Goal: Information Seeking & Learning: Find contact information

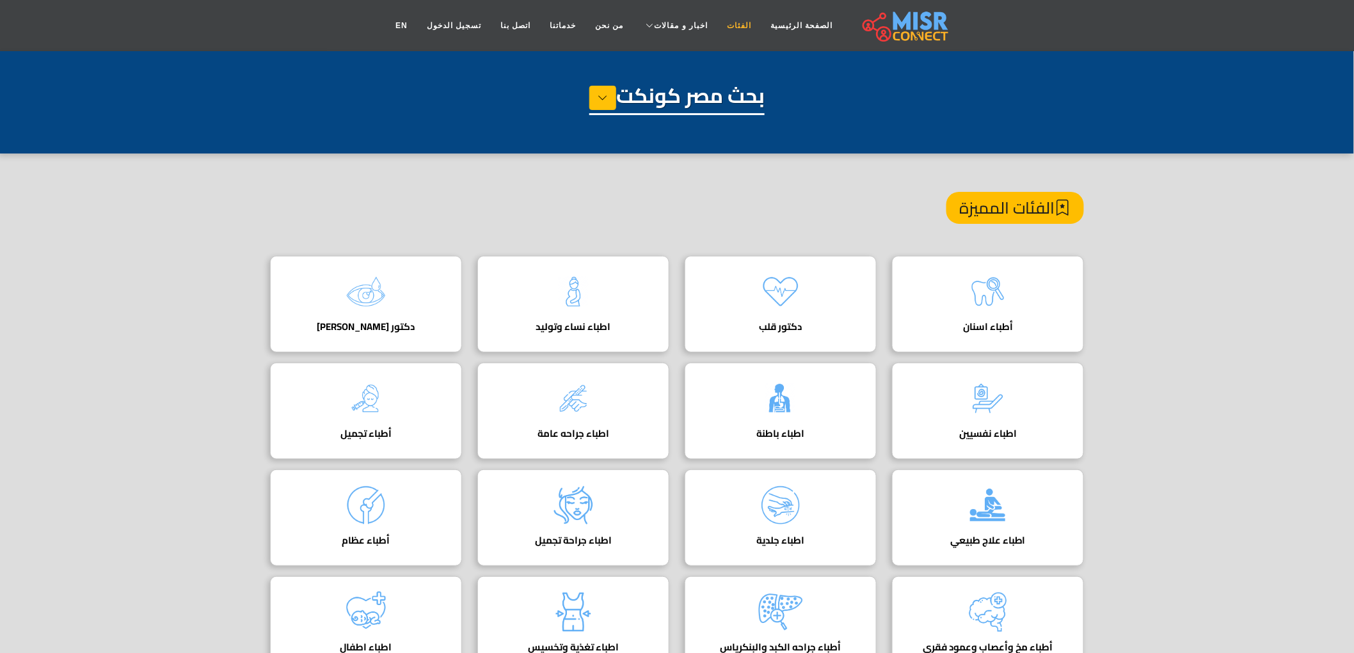
click at [739, 15] on link "الفئات" at bounding box center [738, 25] width 43 height 24
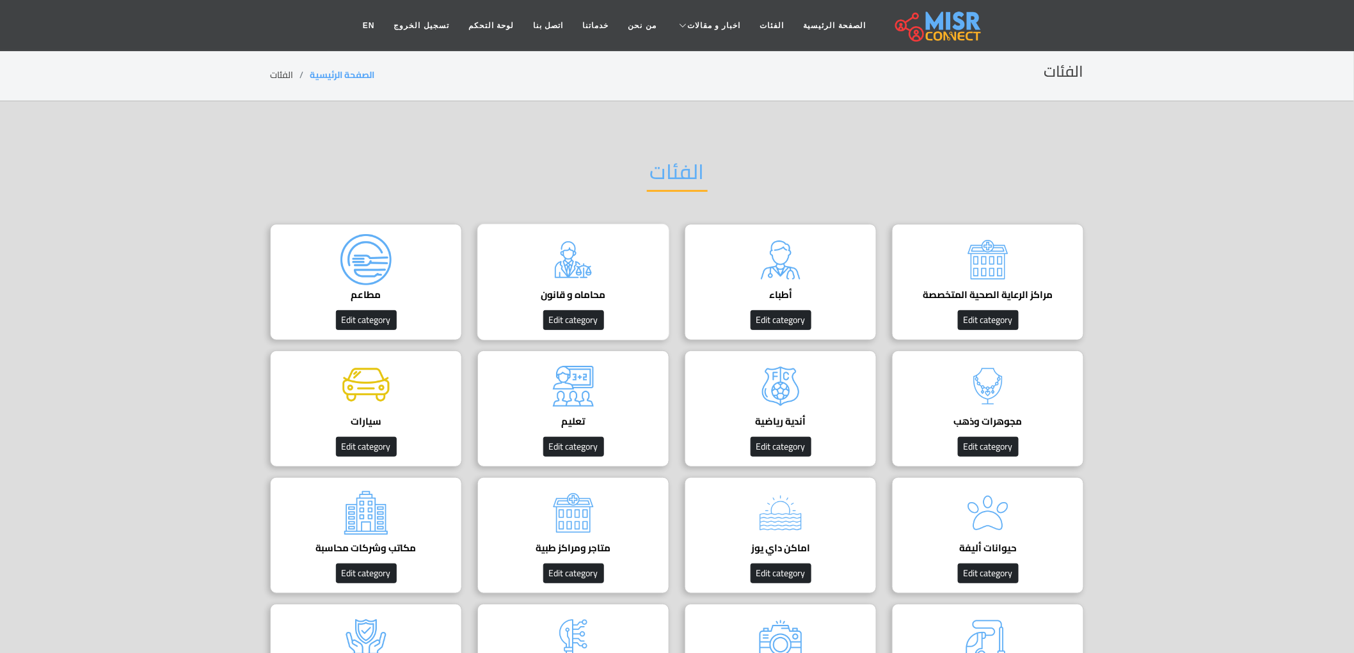
click at [624, 279] on div "محاماه و قانون دليل المحامين في مصر Edit category" at bounding box center [573, 282] width 192 height 116
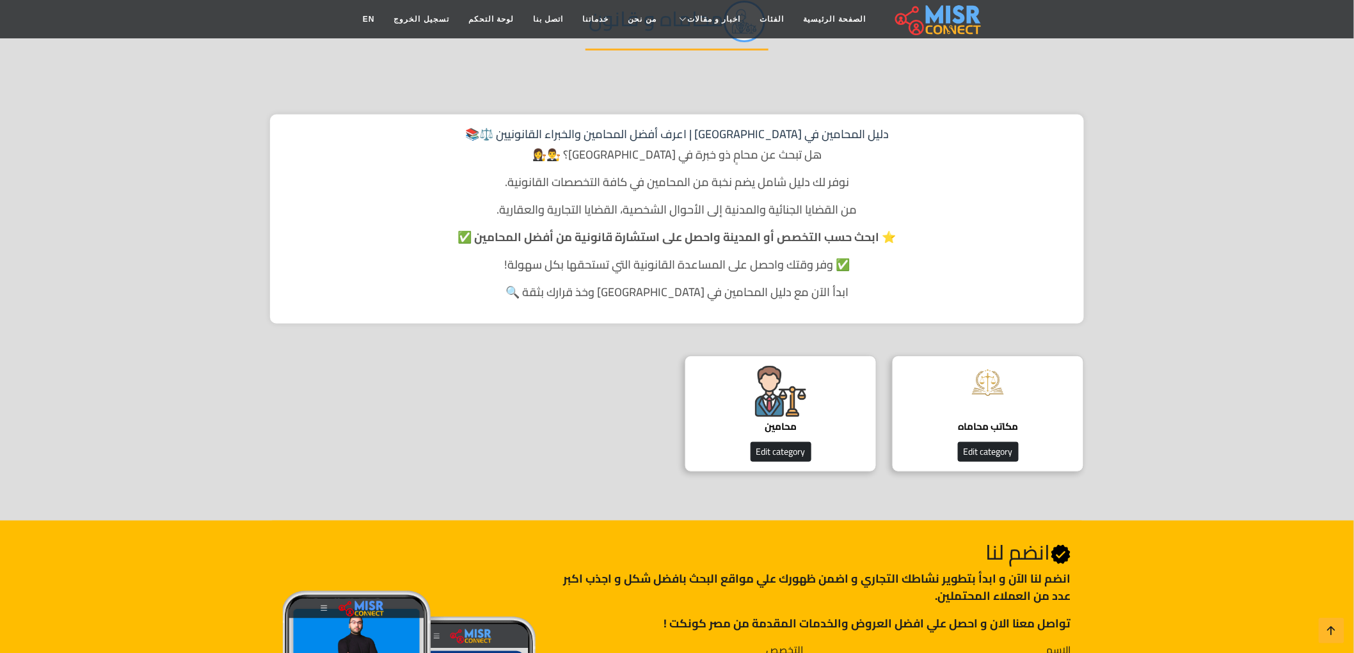
scroll to position [284, 0]
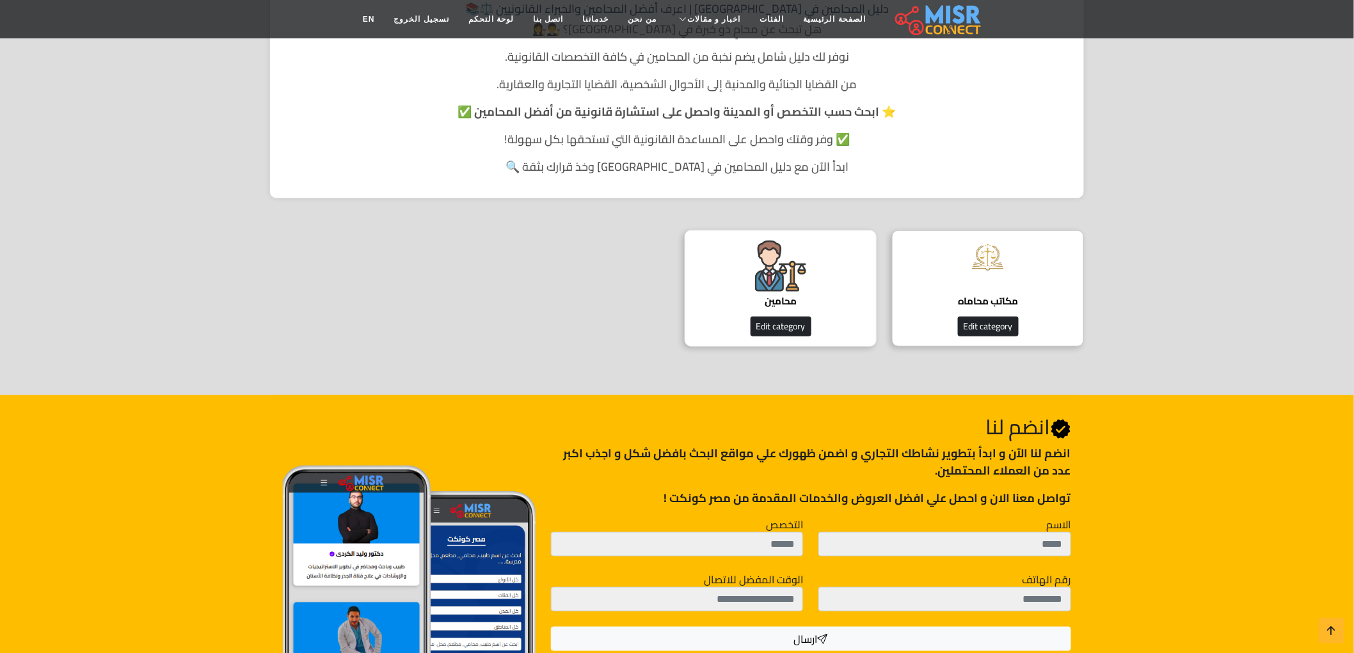
click at [758, 261] on img at bounding box center [780, 266] width 51 height 51
click at [787, 259] on img at bounding box center [780, 266] width 51 height 51
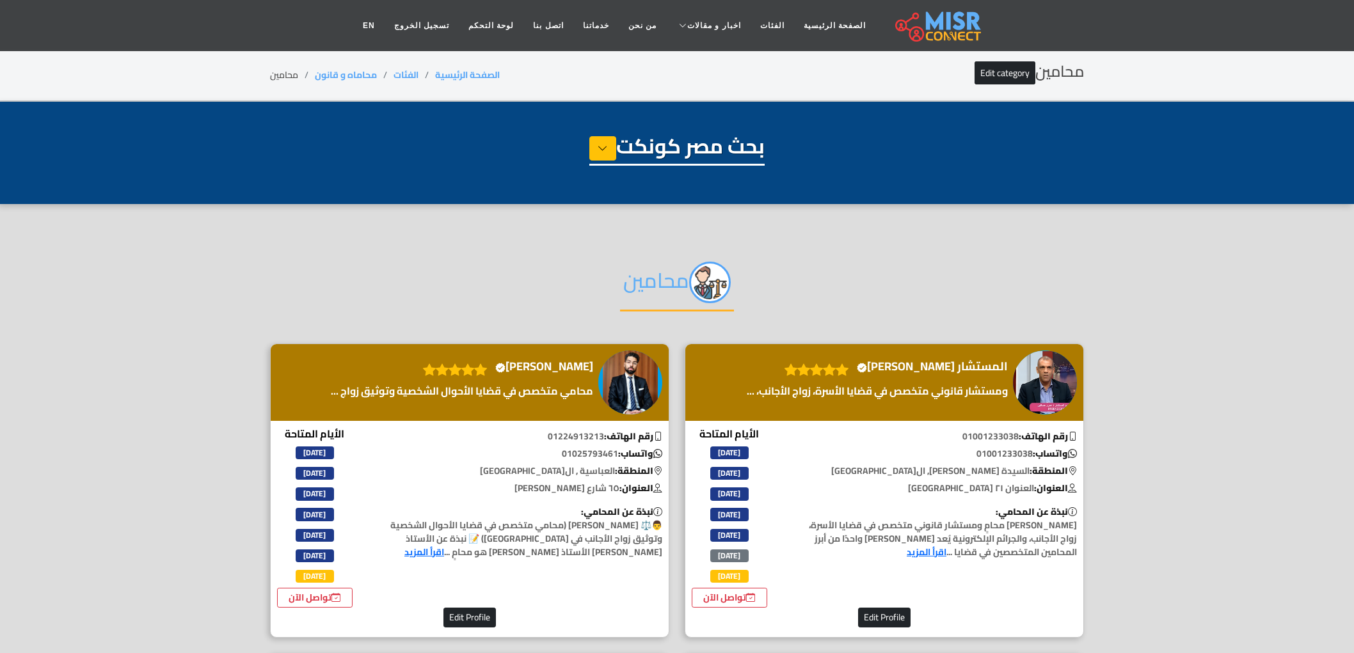
select select "**********"
select select "*******"
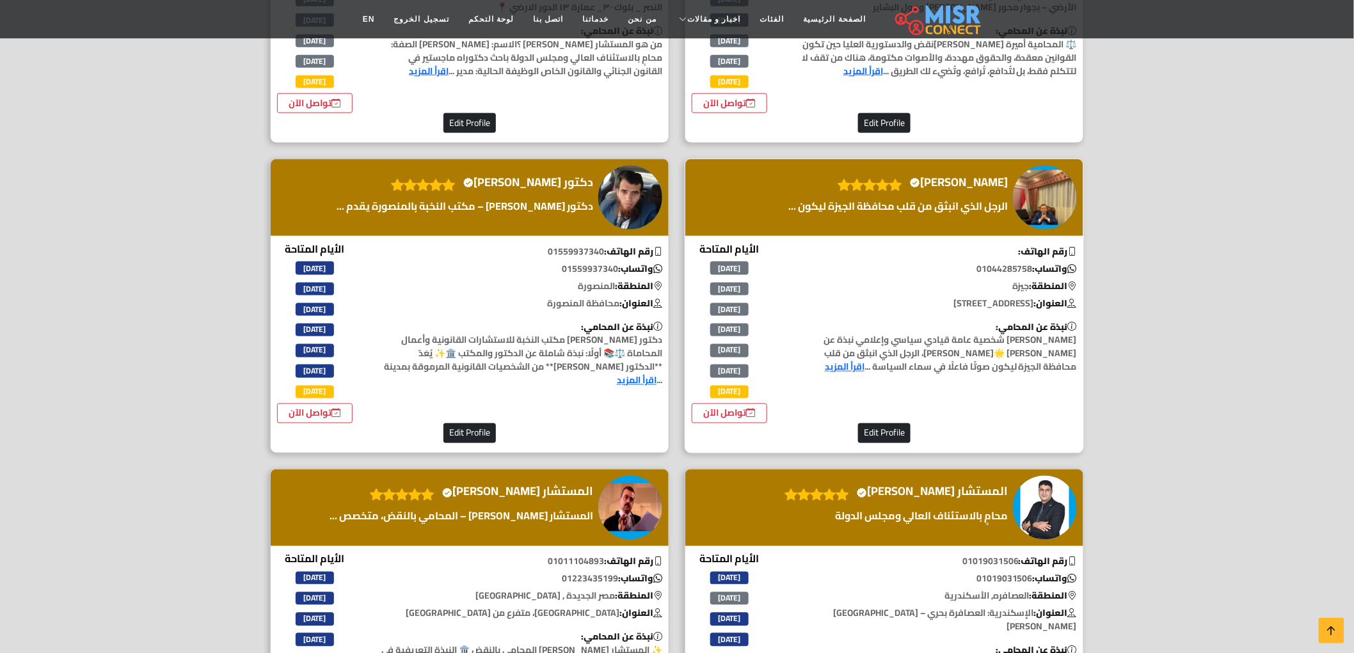
scroll to position [2843, 0]
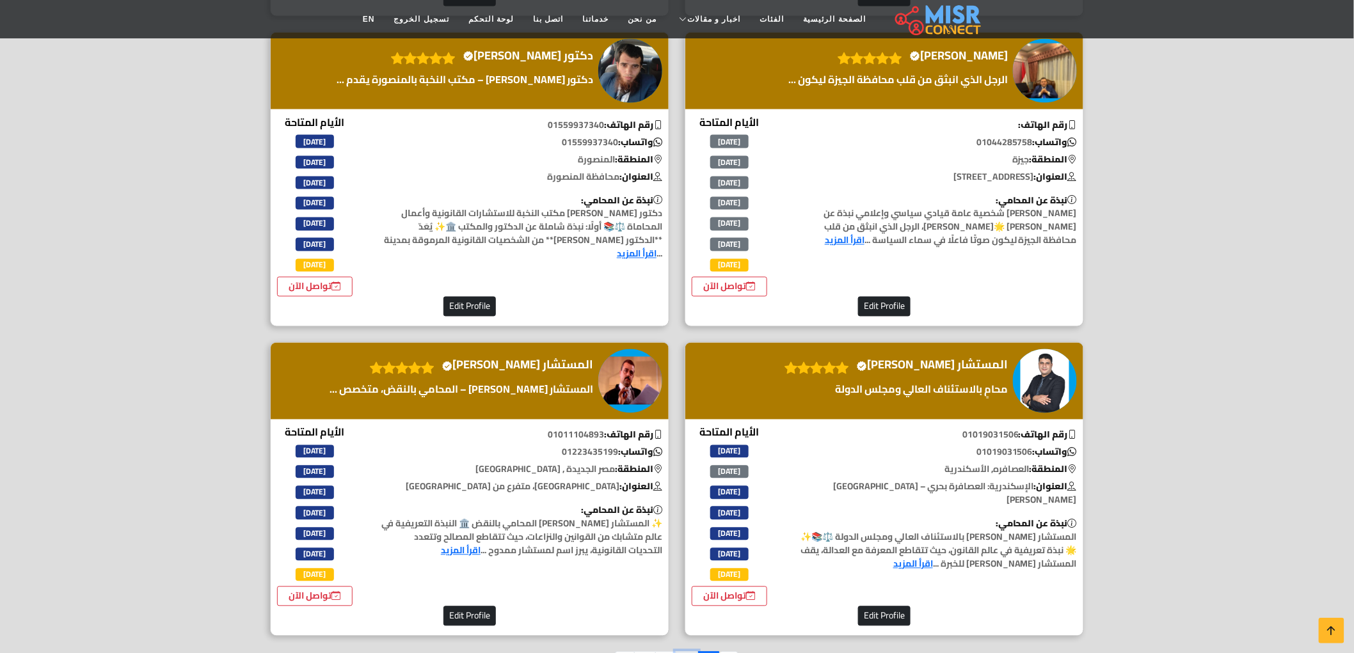
click at [692, 652] on link "2" at bounding box center [687, 664] width 22 height 24
click at [691, 652] on link "2" at bounding box center [687, 664] width 22 height 24
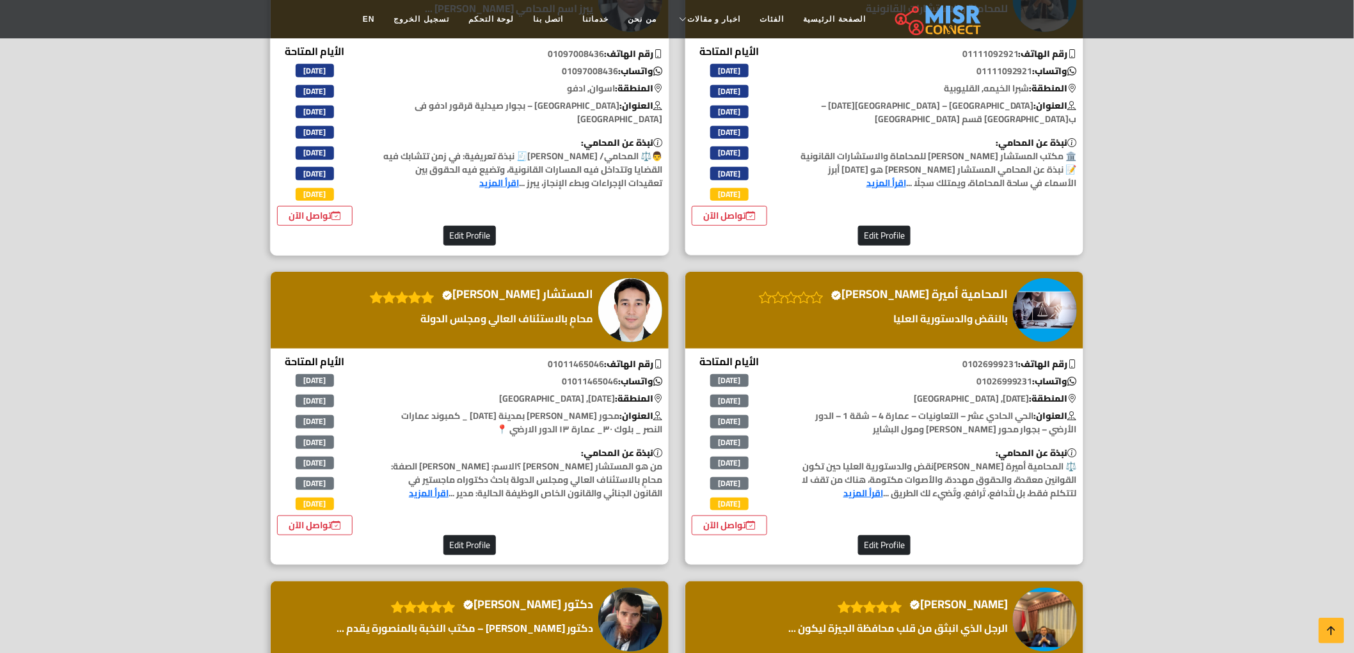
scroll to position [2274, 0]
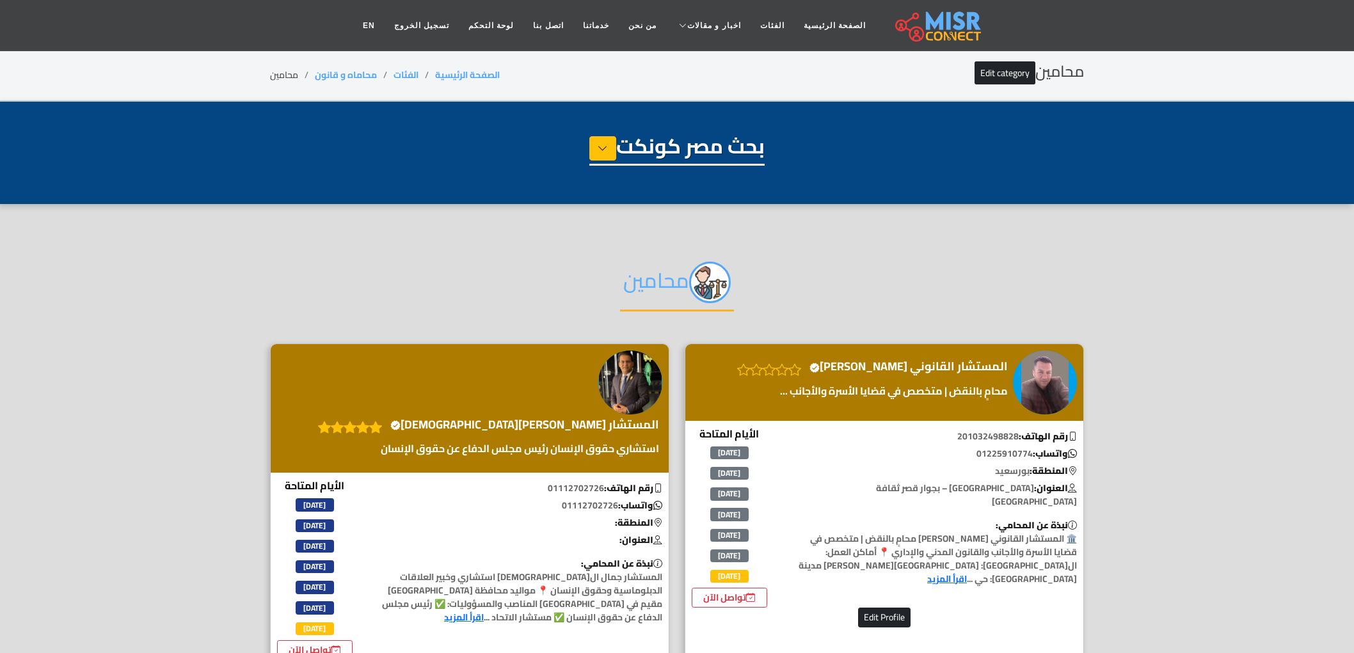
select select "**********"
select select "*******"
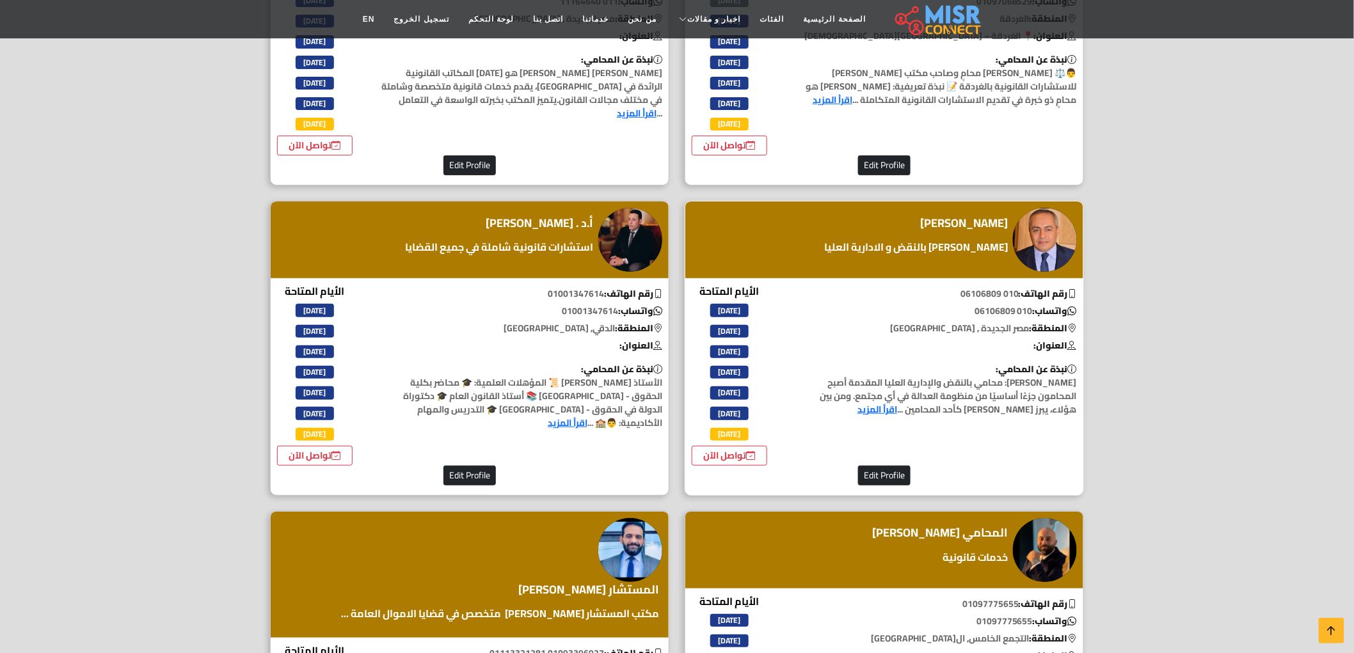
scroll to position [2274, 0]
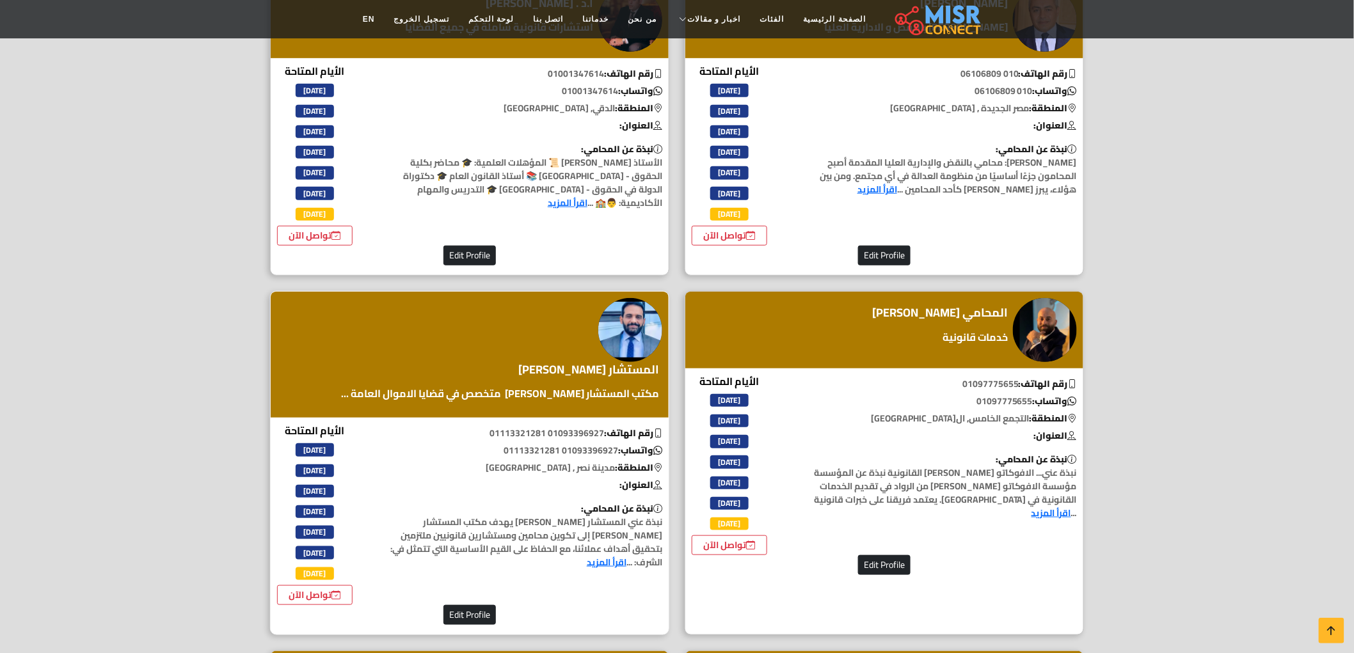
click at [562, 363] on h4 "المستشار [PERSON_NAME]" at bounding box center [588, 370] width 141 height 14
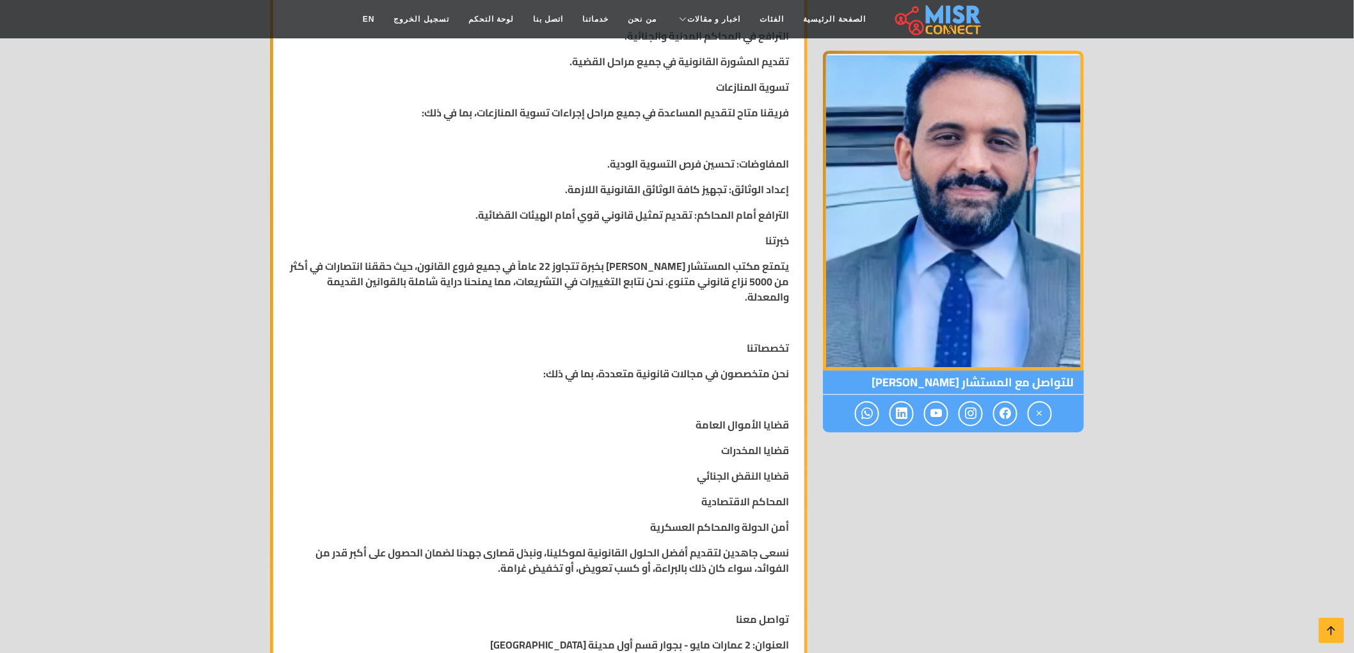
scroll to position [1208, 0]
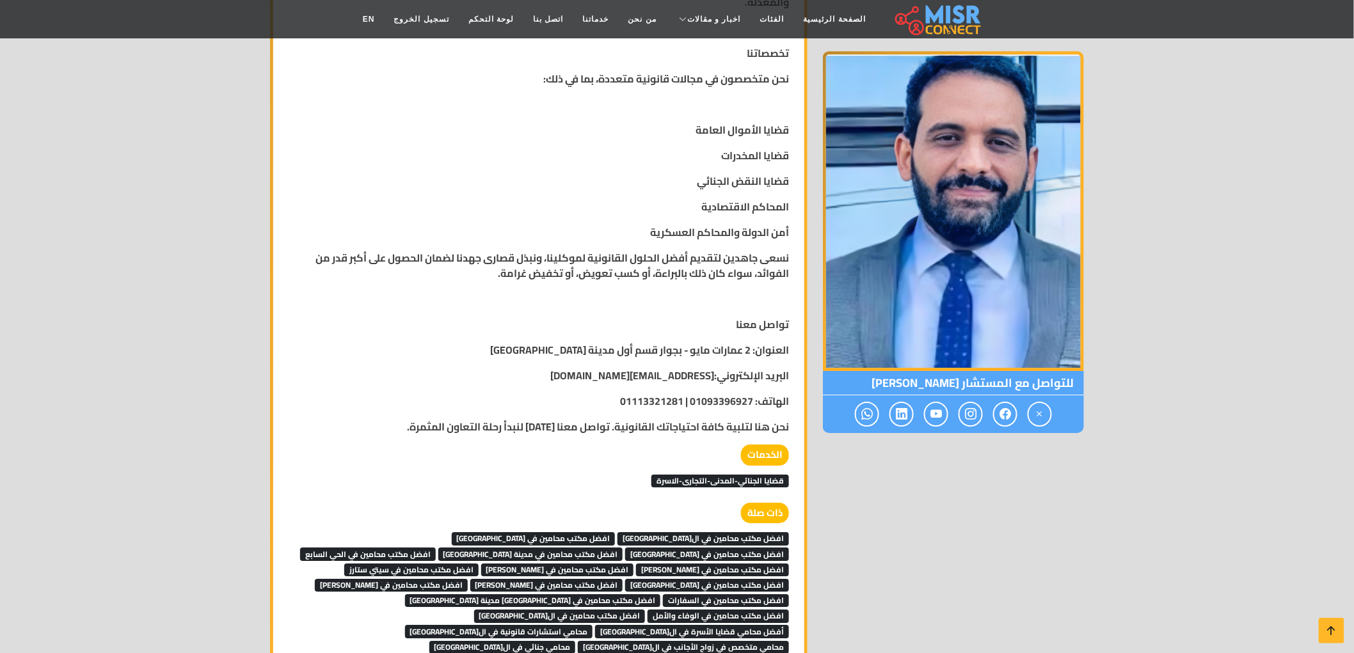
scroll to position [1421, 0]
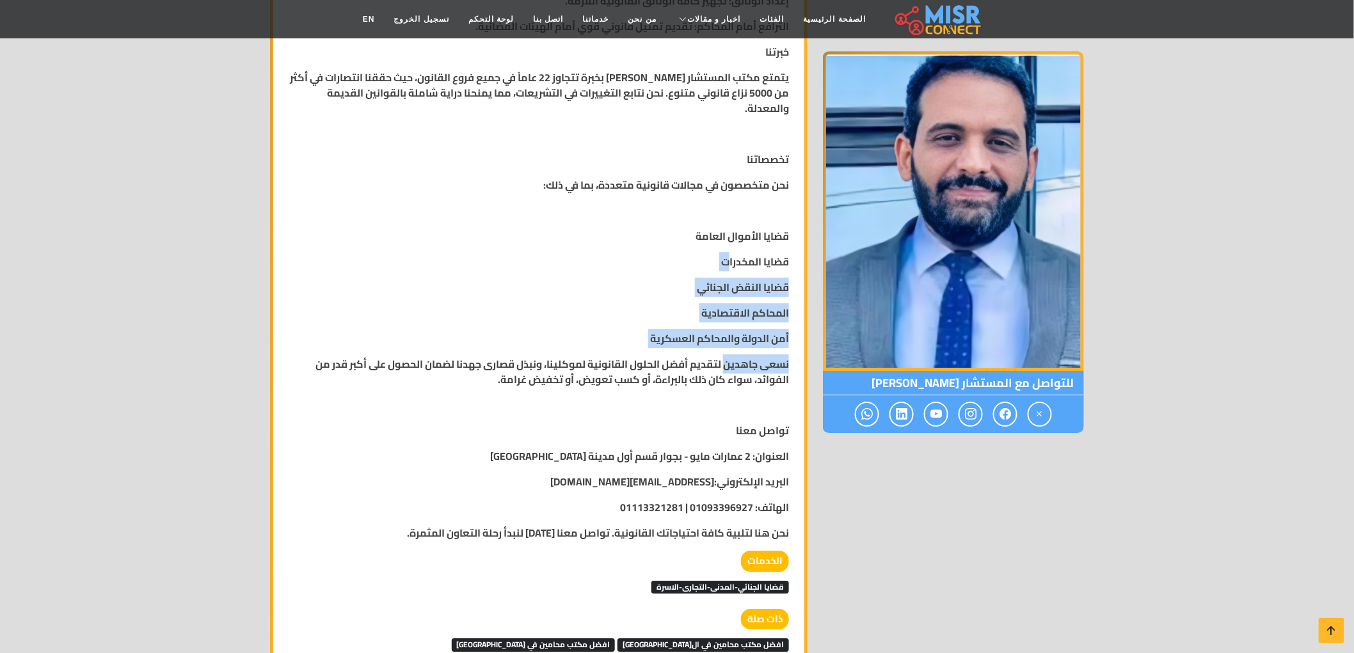
drag, startPoint x: 725, startPoint y: 349, endPoint x: 725, endPoint y: 246, distance: 103.0
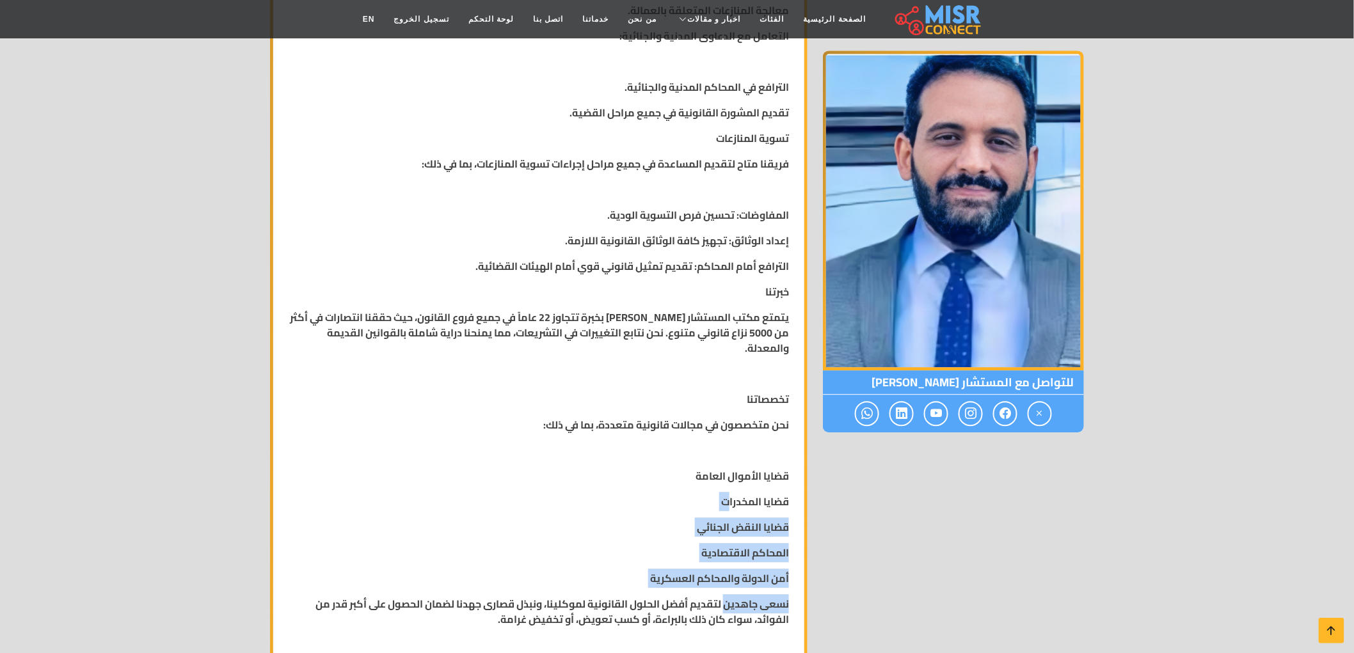
scroll to position [1137, 0]
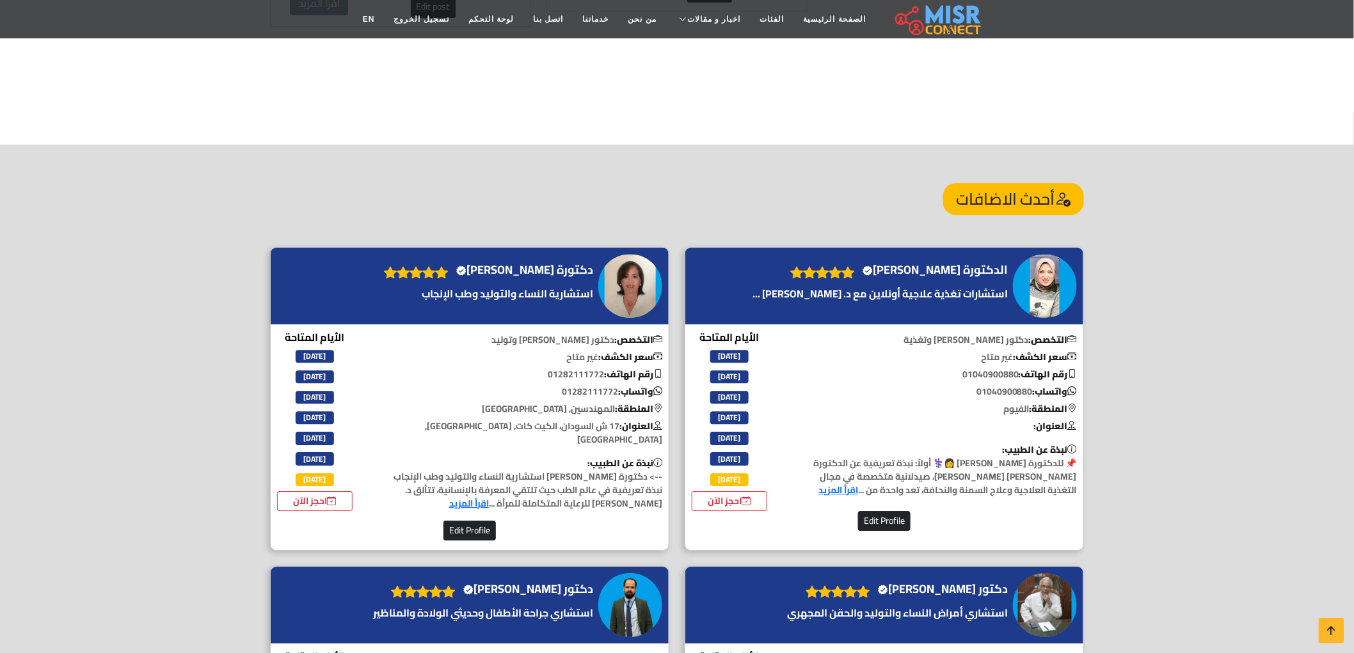
scroll to position [1350, 0]
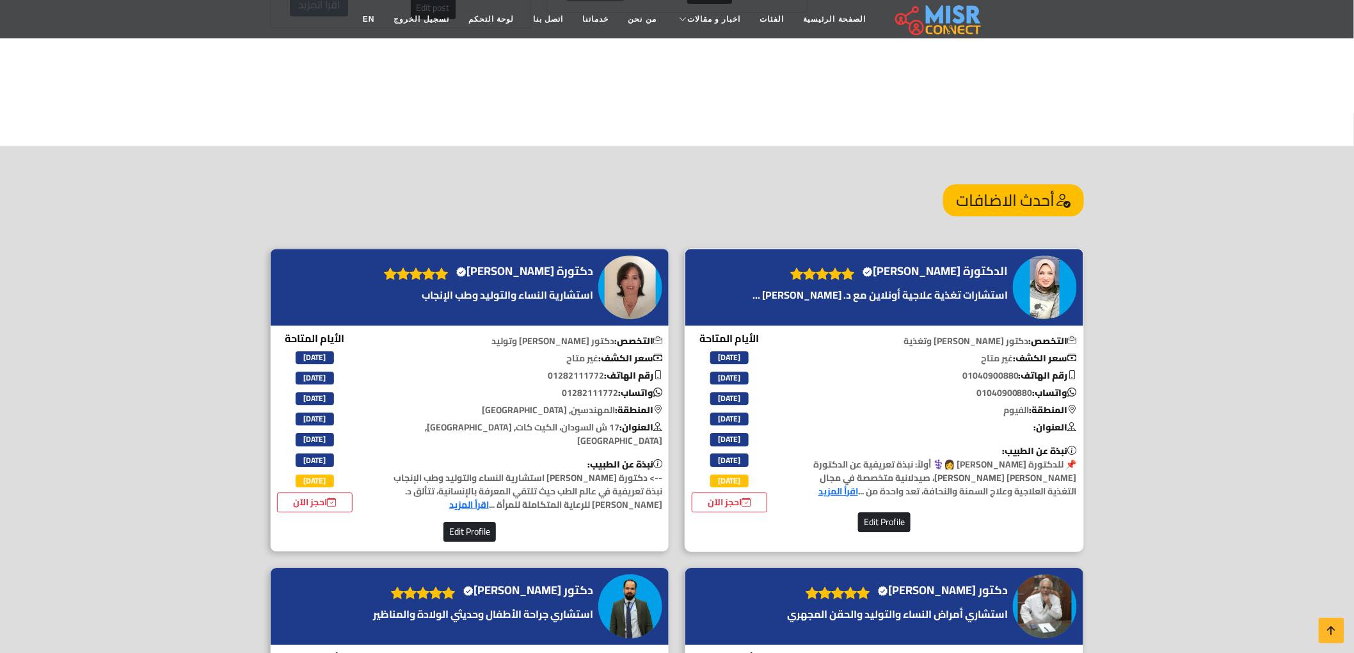
click at [938, 264] on h4 "الدكتورة شيماء حسن Verified account" at bounding box center [934, 271] width 145 height 14
